Goal: Task Accomplishment & Management: Use online tool/utility

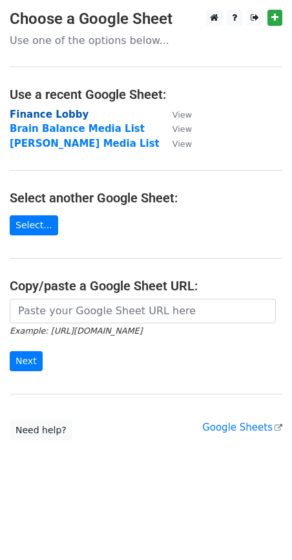
click at [48, 114] on strong "Finance Lobby" at bounding box center [49, 115] width 79 height 12
click at [47, 114] on strong "Finance Lobby" at bounding box center [49, 115] width 79 height 12
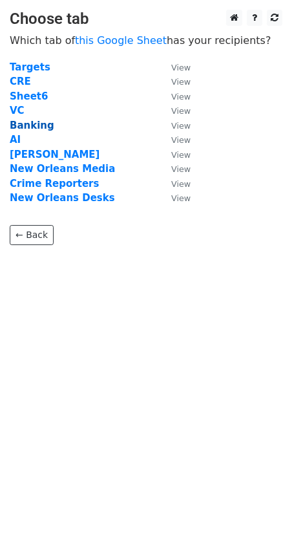
click at [27, 127] on strong "Banking" at bounding box center [32, 126] width 45 height 12
click at [23, 239] on link "← Back" at bounding box center [32, 235] width 44 height 20
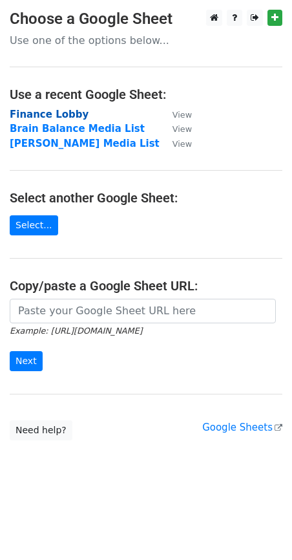
click at [31, 110] on strong "Finance Lobby" at bounding box center [49, 115] width 79 height 12
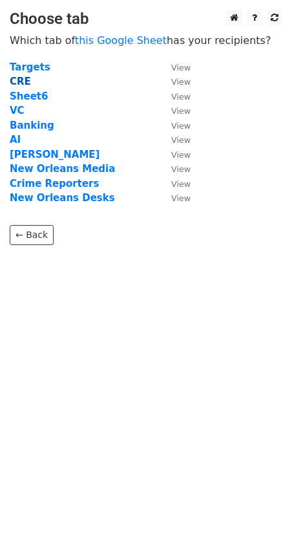
click at [19, 83] on strong "CRE" at bounding box center [20, 82] width 21 height 12
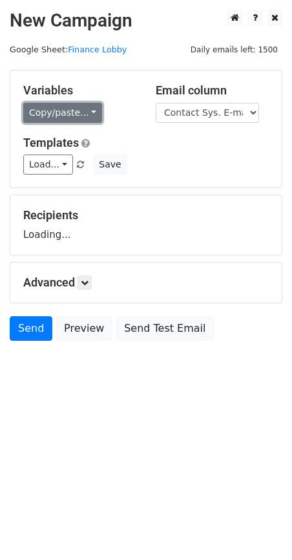
click at [41, 110] on link "Copy/paste..." at bounding box center [62, 113] width 79 height 20
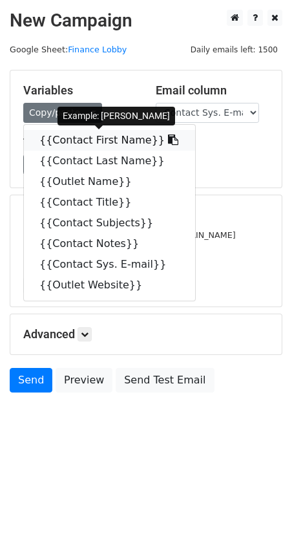
click at [59, 138] on link "{{Contact First Name}}" at bounding box center [109, 140] width 171 height 21
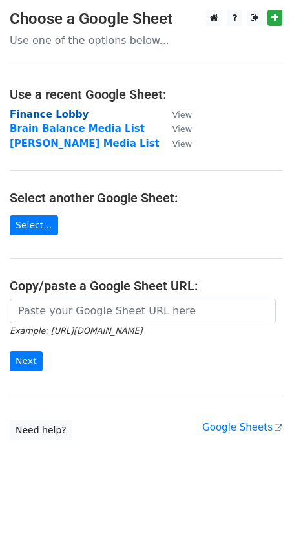
click at [47, 117] on strong "Finance Lobby" at bounding box center [49, 115] width 79 height 12
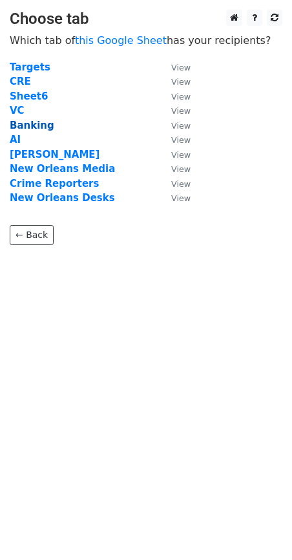
click at [25, 127] on strong "Banking" at bounding box center [32, 126] width 45 height 12
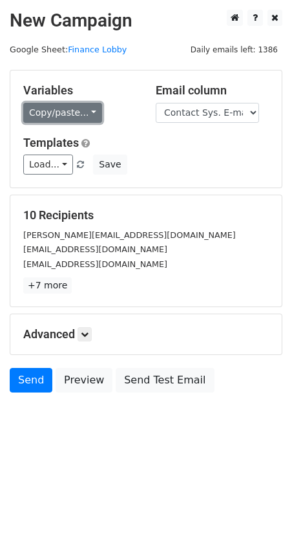
click at [55, 120] on link "Copy/paste..." at bounding box center [62, 113] width 79 height 20
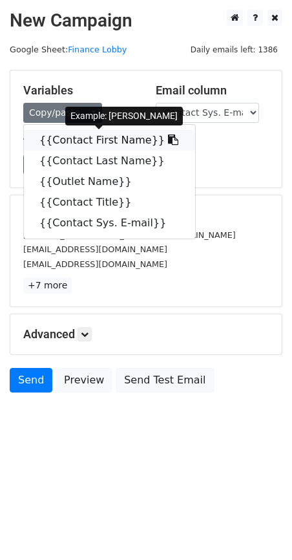
click at [65, 137] on link "{{Contact First Name}}" at bounding box center [109, 140] width 171 height 21
